Goal: Information Seeking & Learning: Learn about a topic

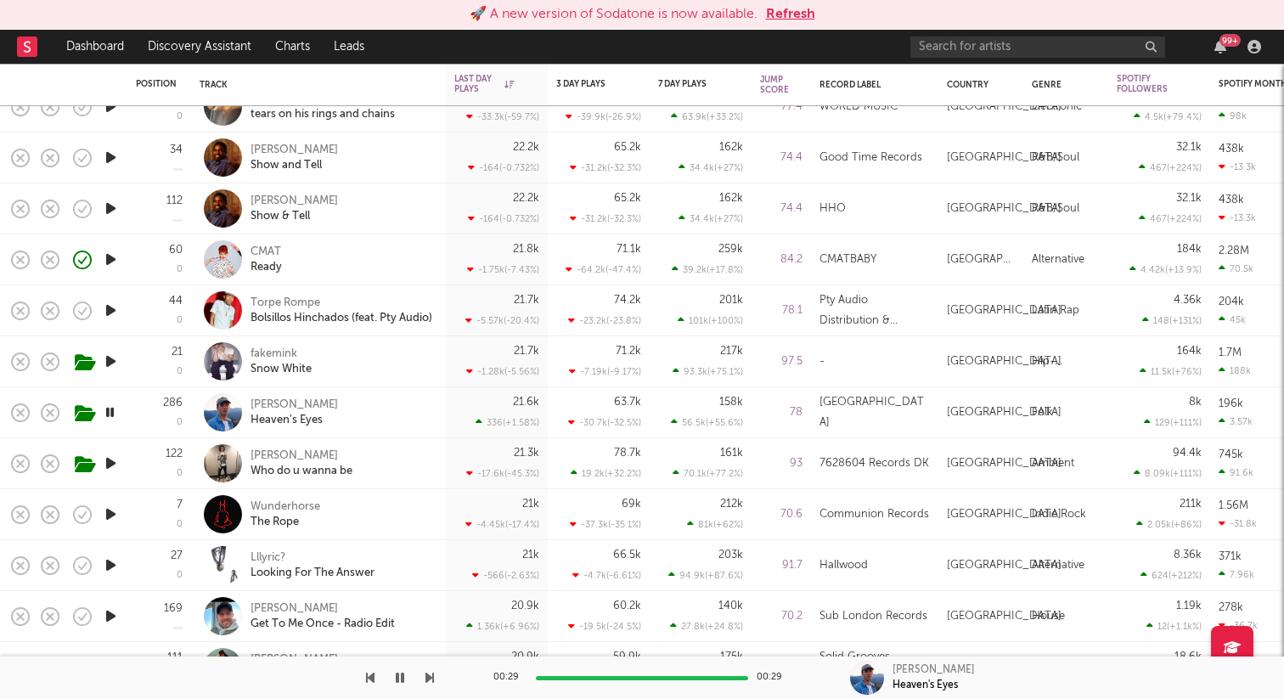
click at [113, 465] on icon "button" at bounding box center [111, 463] width 18 height 21
click at [115, 464] on icon "button" at bounding box center [110, 463] width 16 height 21
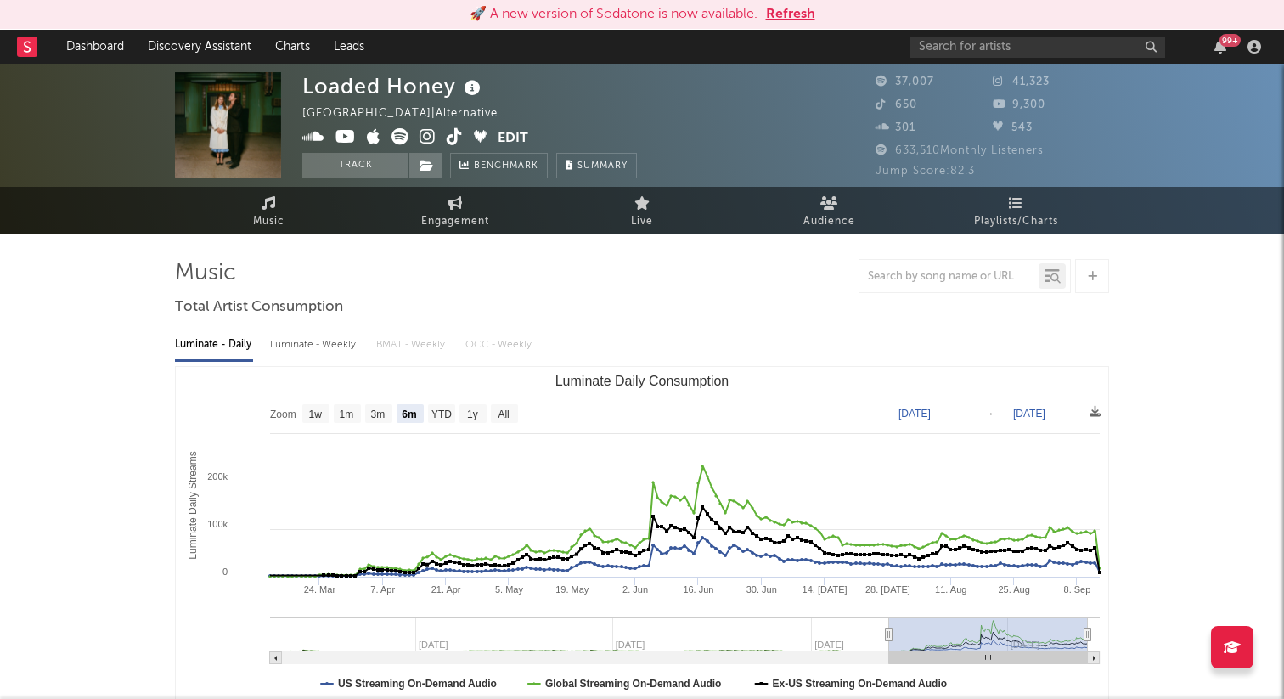
select select "6m"
click at [790, 14] on button "Refresh" at bounding box center [790, 14] width 49 height 20
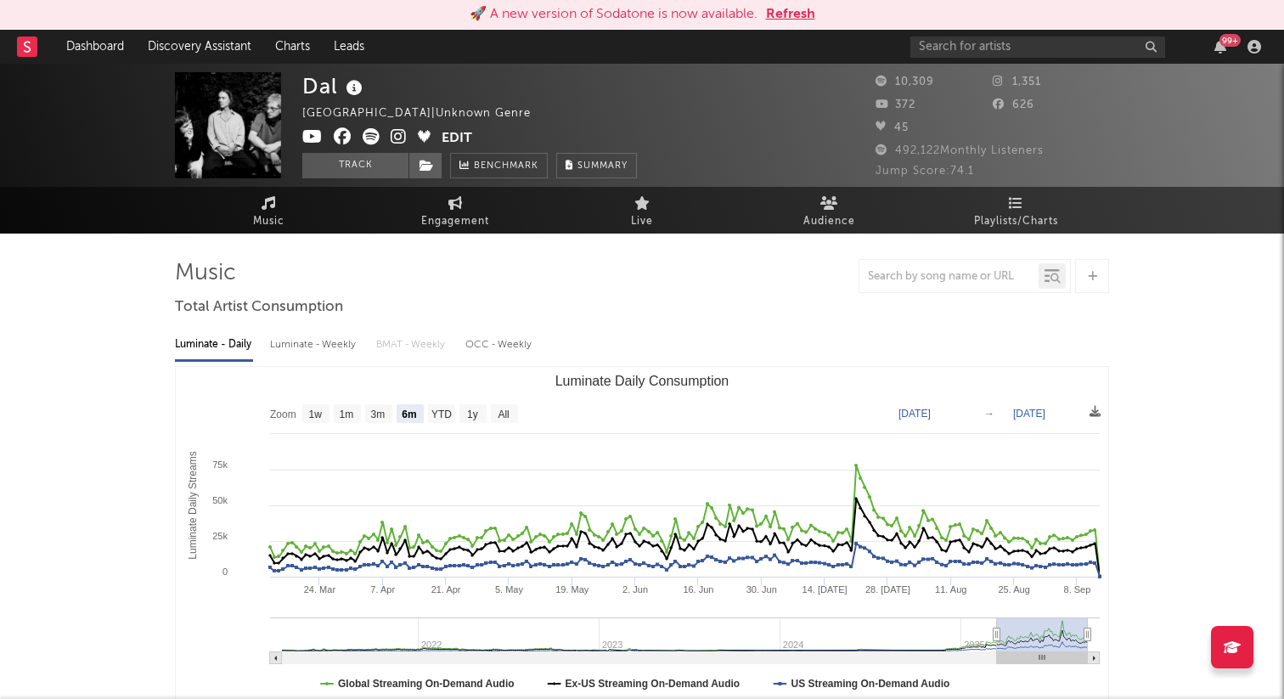
select select "6m"
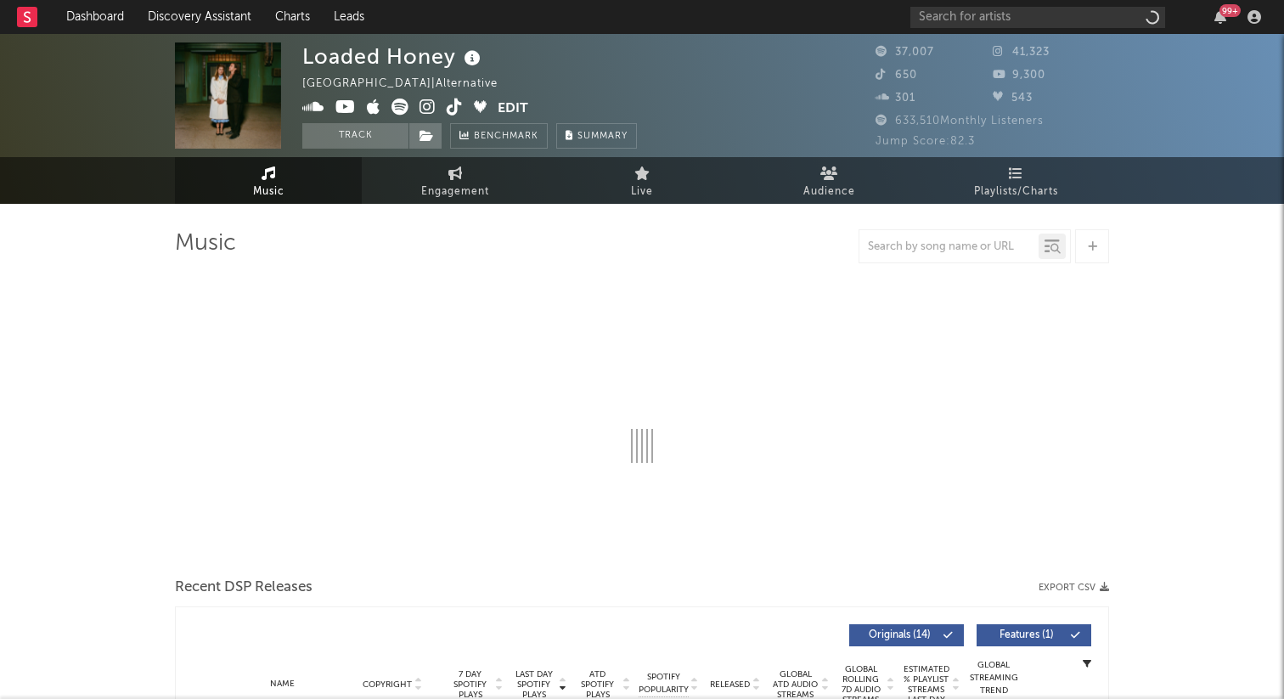
select select "6m"
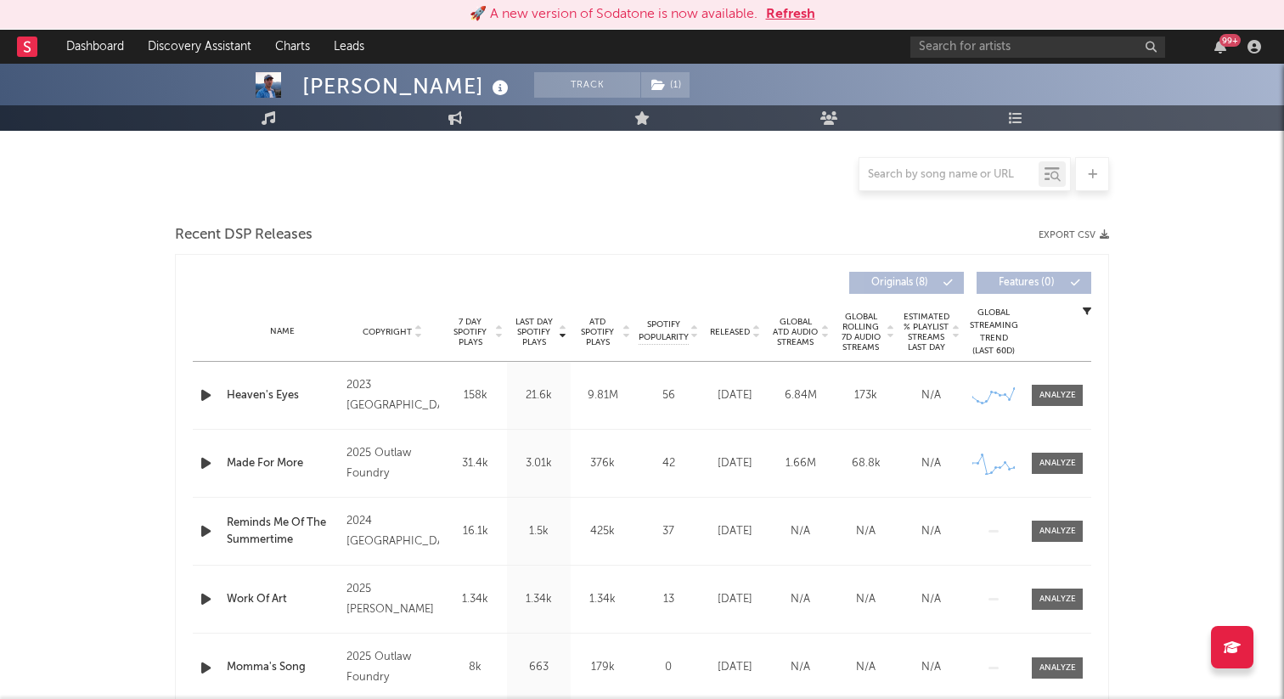
scroll to position [379, 0]
